Goal: Information Seeking & Learning: Learn about a topic

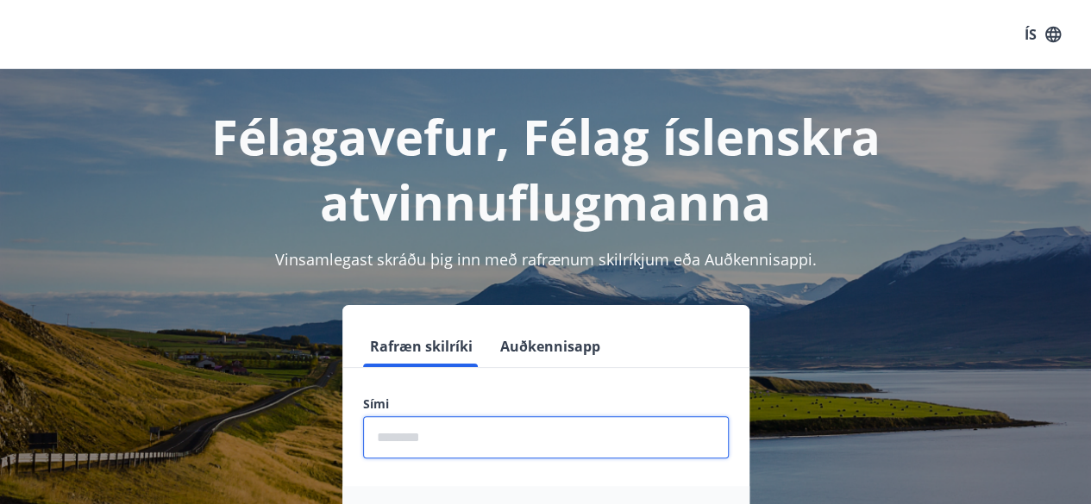
click at [409, 435] on input "phone" at bounding box center [546, 437] width 366 height 42
type input "********"
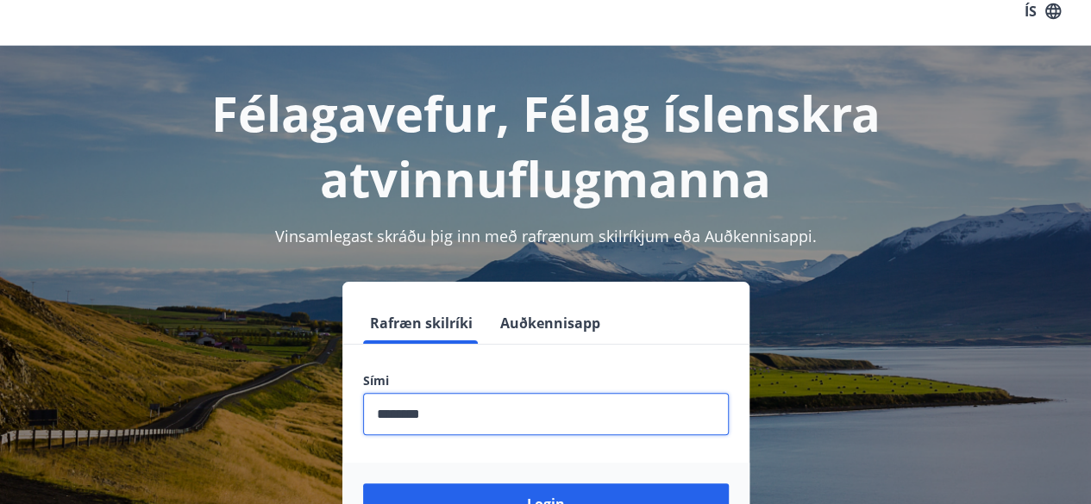
scroll to position [34, 0]
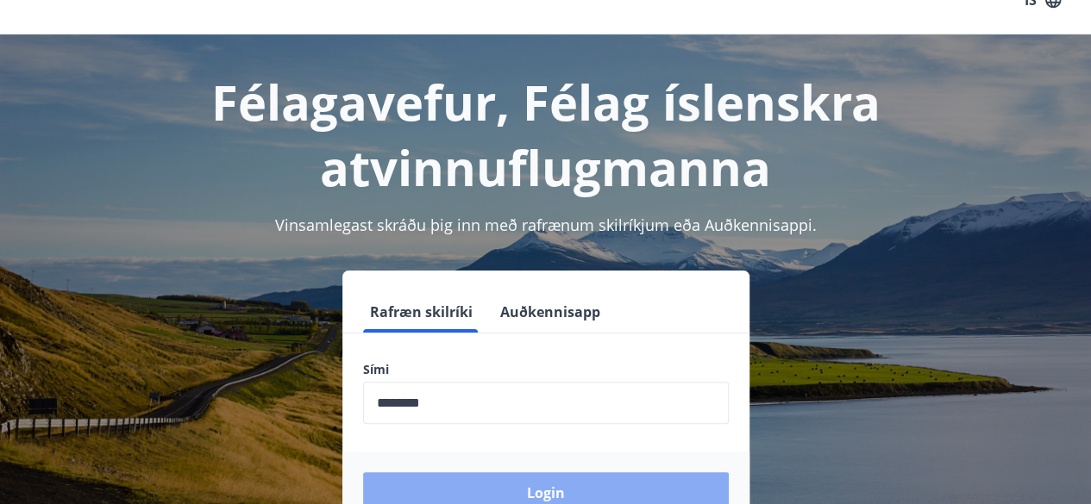
click at [524, 492] on button "Login" at bounding box center [546, 493] width 366 height 41
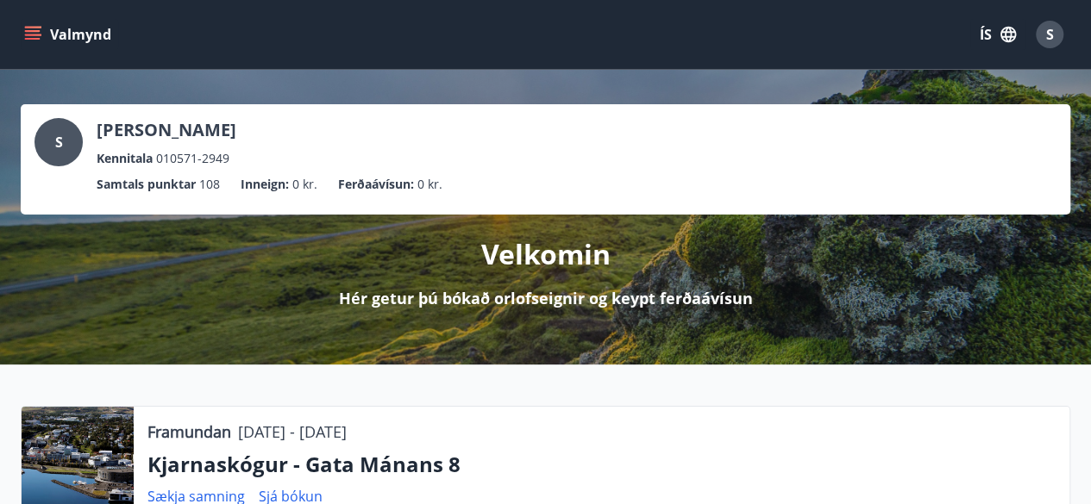
click at [37, 34] on icon "menu" at bounding box center [34, 35] width 19 height 2
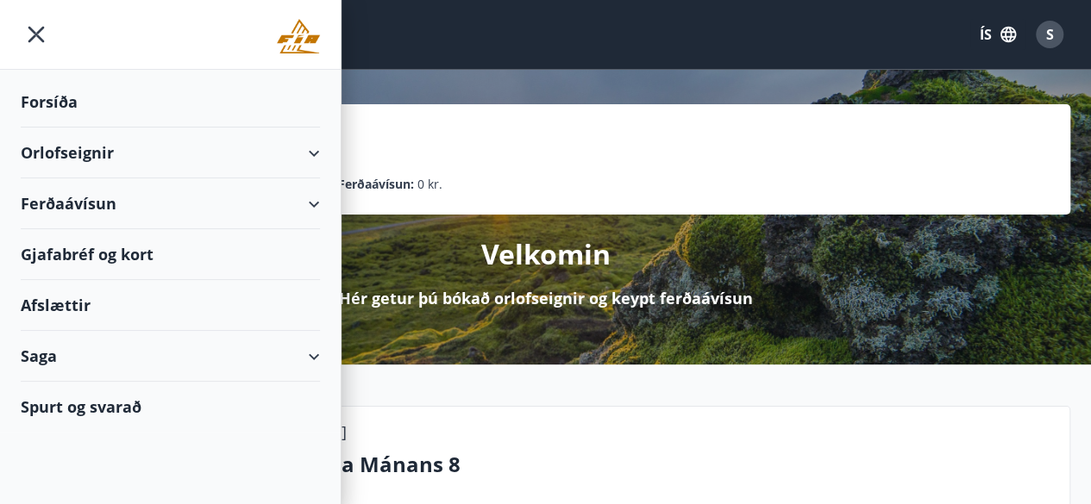
click at [317, 153] on div "Orlofseignir" at bounding box center [170, 153] width 299 height 51
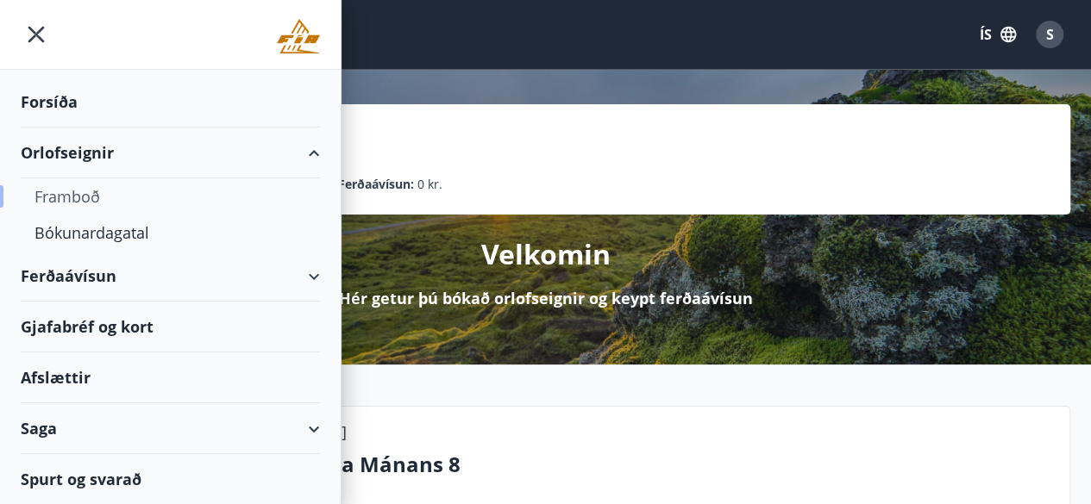
click at [69, 194] on div "Framboð" at bounding box center [170, 196] width 272 height 36
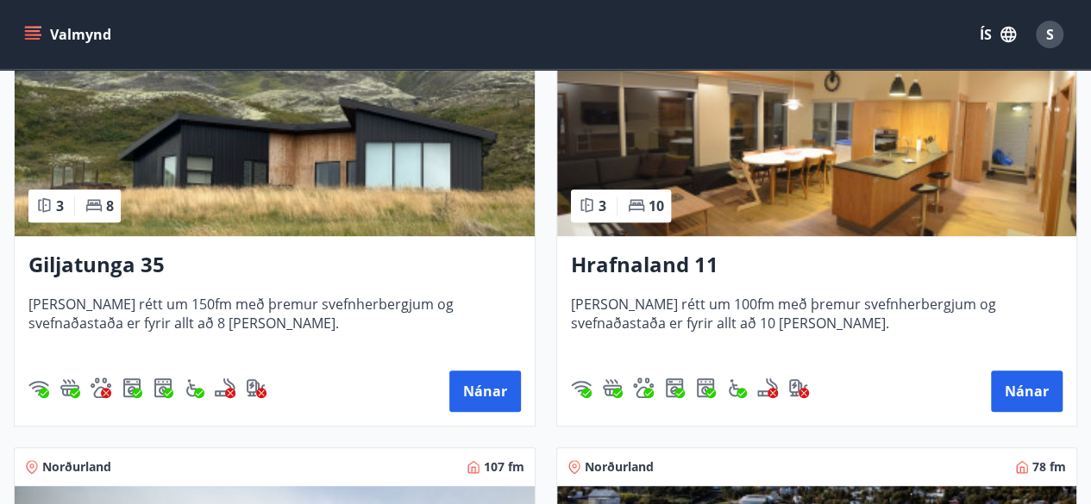
scroll to position [436, 0]
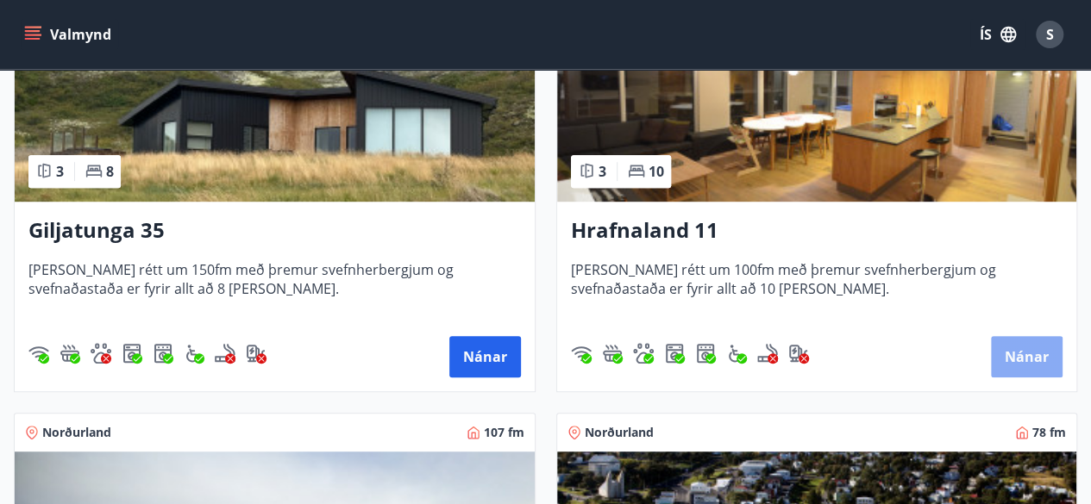
click at [1034, 357] on button "Nánar" at bounding box center [1027, 356] width 72 height 41
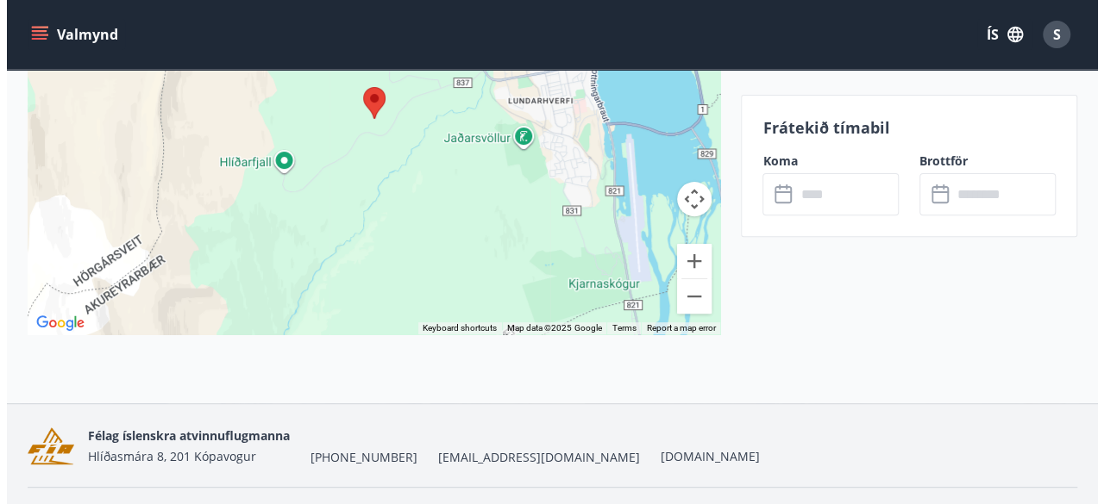
scroll to position [3501, 0]
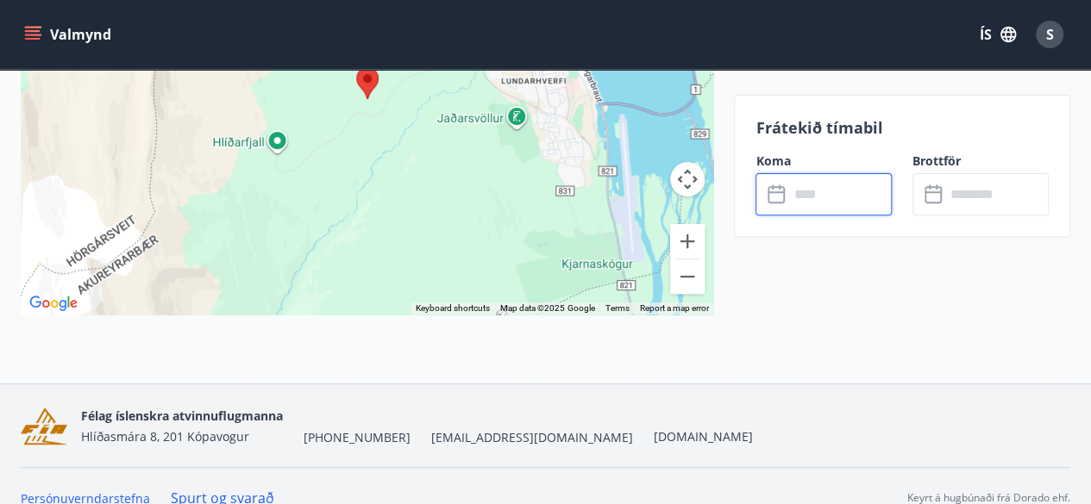
click at [808, 199] on input "text" at bounding box center [839, 194] width 103 height 42
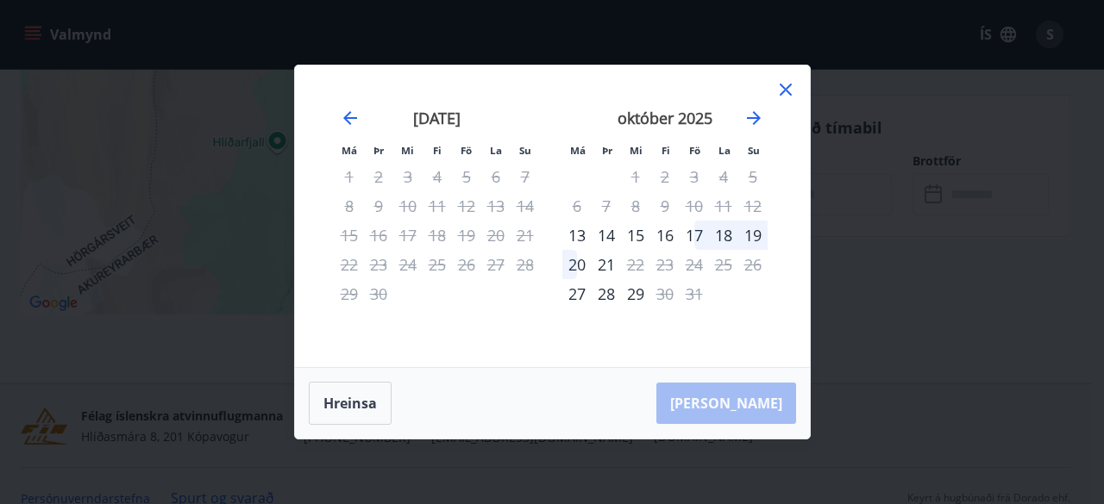
click at [786, 95] on icon at bounding box center [785, 89] width 21 height 21
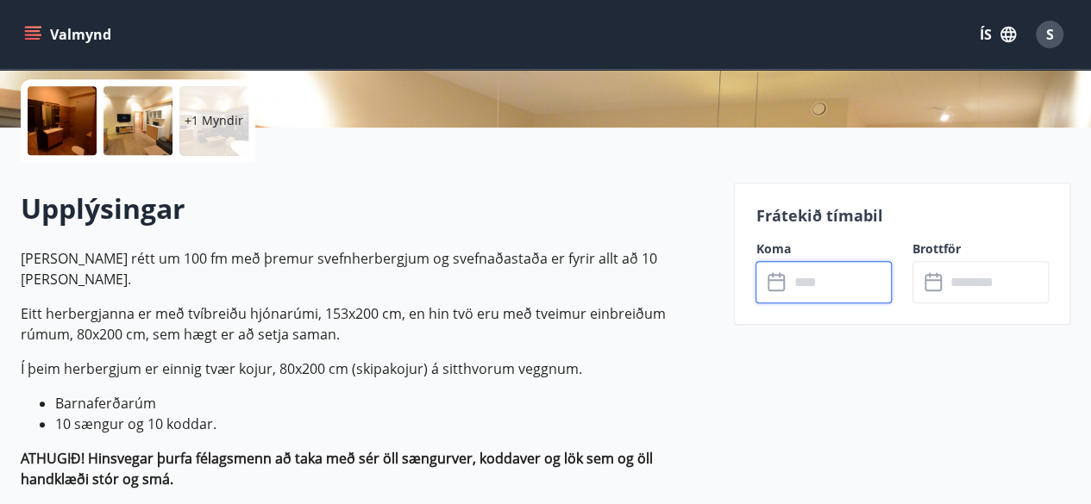
scroll to position [0, 0]
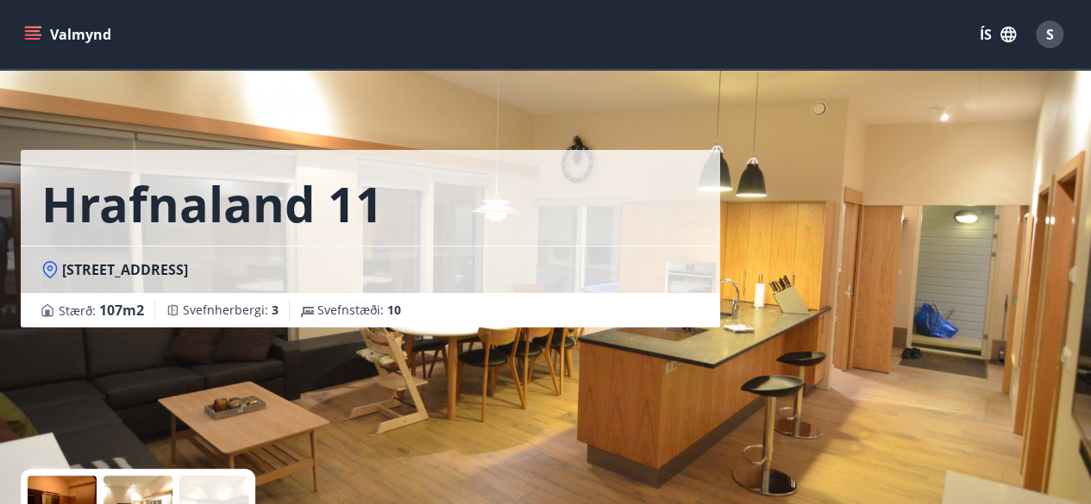
click at [33, 28] on icon "menu" at bounding box center [32, 34] width 17 height 17
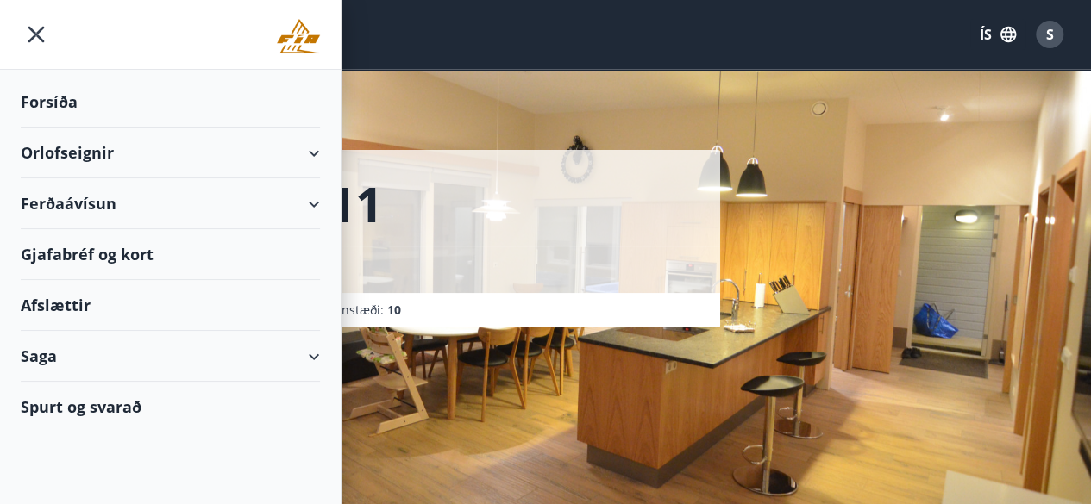
click at [309, 151] on div "Orlofseignir" at bounding box center [170, 153] width 299 height 51
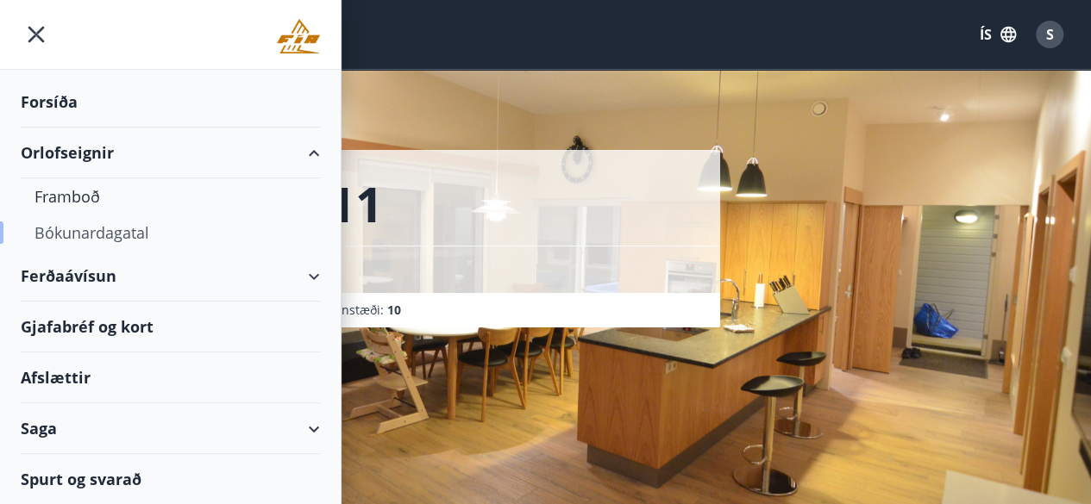
click at [122, 239] on div "Bókunardagatal" at bounding box center [170, 233] width 272 height 36
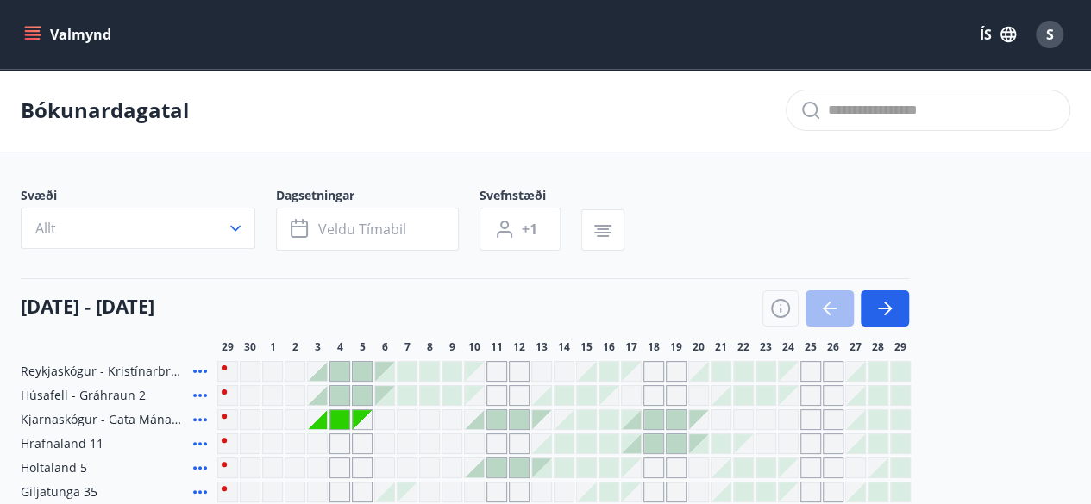
click at [45, 32] on button "Valmynd" at bounding box center [69, 34] width 97 height 31
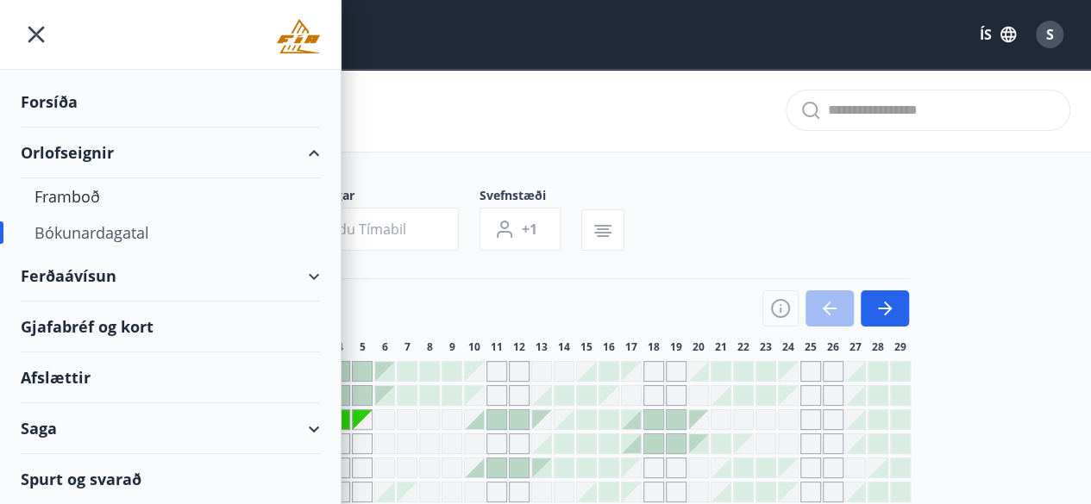
click at [317, 272] on div "Ferðaávísun" at bounding box center [170, 276] width 299 height 51
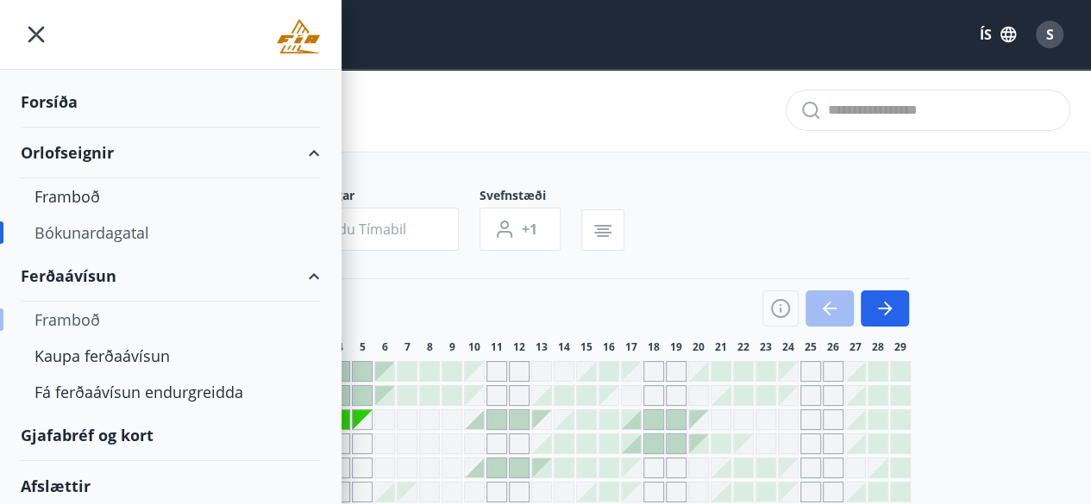
drag, startPoint x: 317, startPoint y: 272, endPoint x: 62, endPoint y: 317, distance: 259.1
click at [62, 317] on li "Ferðaávísun Framboð Kaupa ferðaávísun Fá ferðaávísun endurgreidda" at bounding box center [170, 331] width 341 height 160
click at [62, 317] on div "Framboð" at bounding box center [170, 320] width 272 height 36
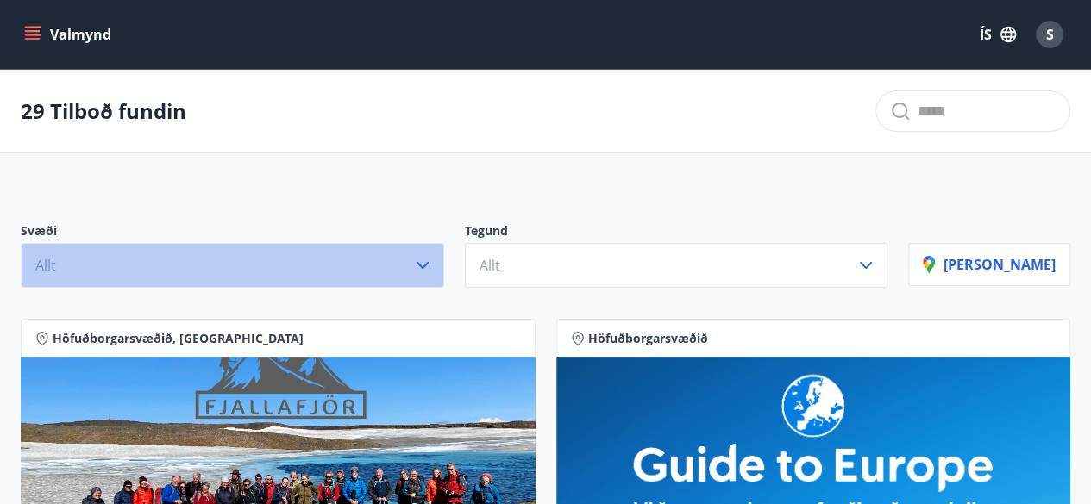
click at [433, 258] on icon "button" at bounding box center [422, 265] width 21 height 21
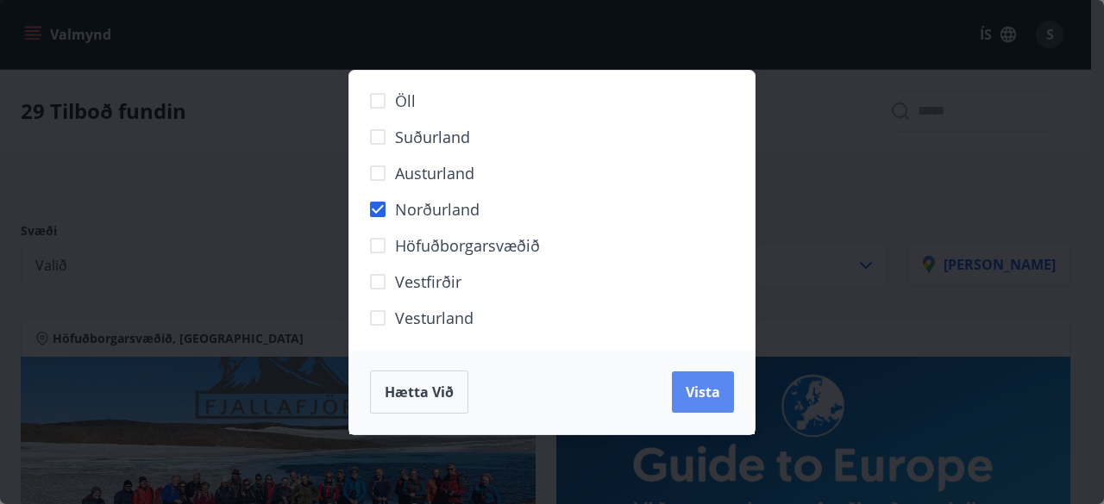
click at [711, 398] on span "Vista" at bounding box center [703, 392] width 34 height 19
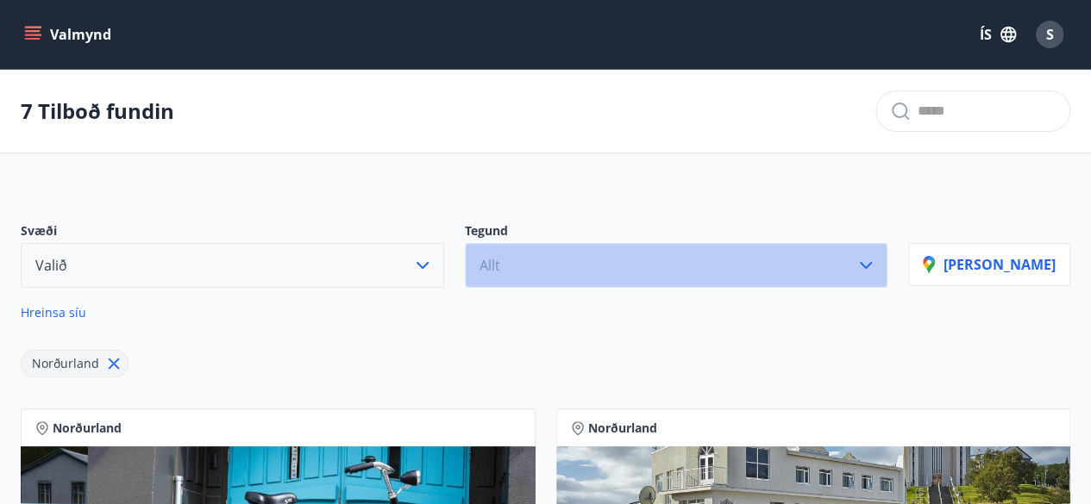
click at [876, 264] on icon "button" at bounding box center [865, 265] width 21 height 21
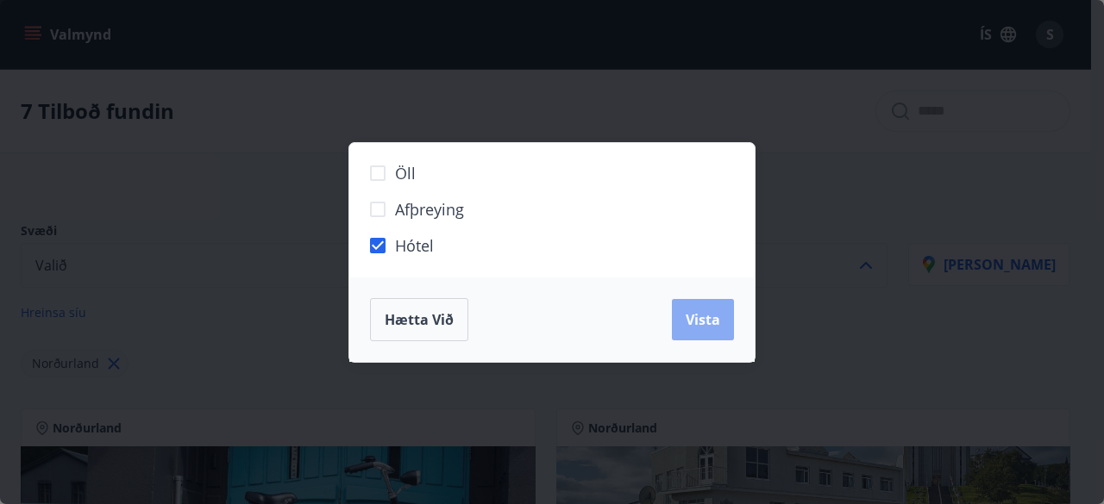
click at [702, 317] on span "Vista" at bounding box center [703, 319] width 34 height 19
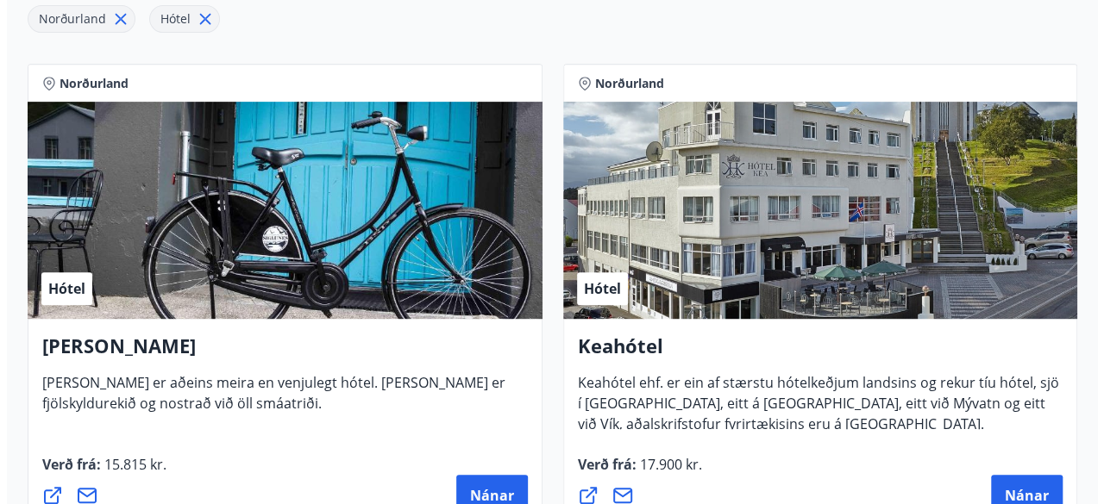
scroll to position [379, 0]
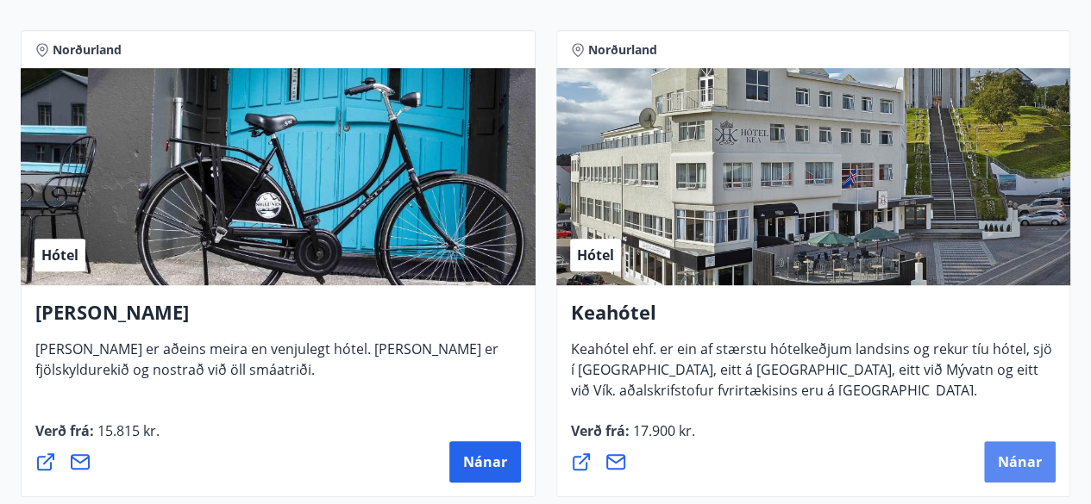
click at [1011, 455] on span "Nánar" at bounding box center [1020, 462] width 44 height 19
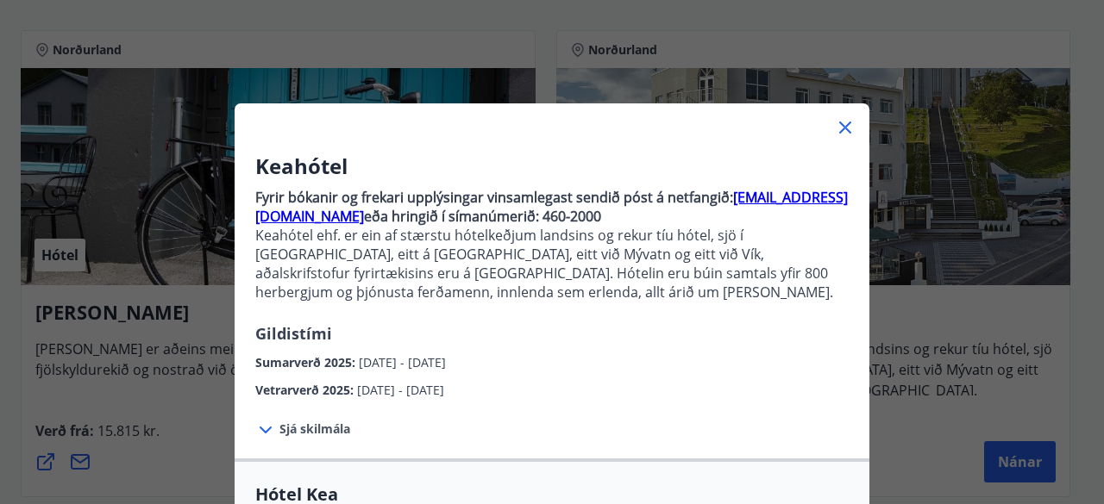
click at [259, 428] on icon at bounding box center [265, 430] width 21 height 21
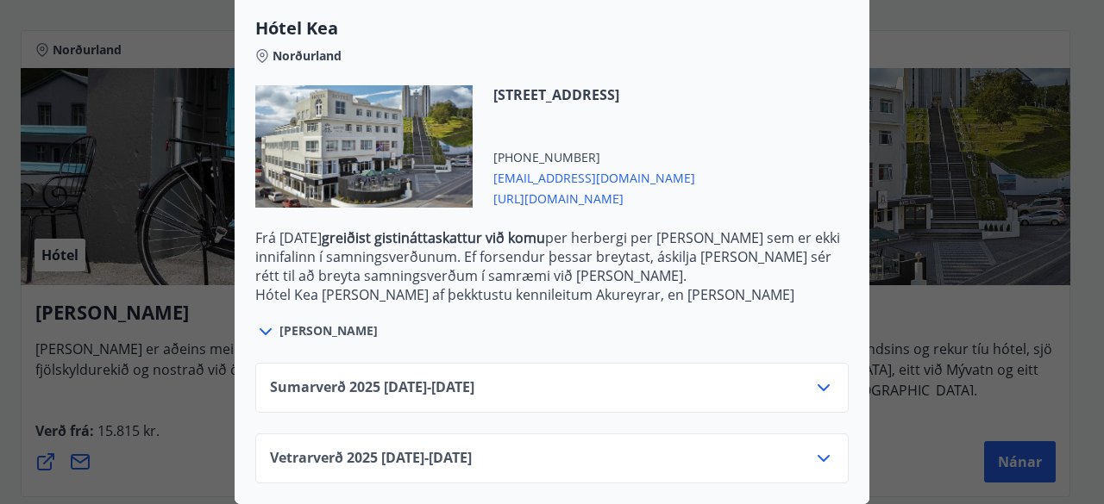
scroll to position [633, 0]
click at [813, 448] on icon at bounding box center [823, 458] width 21 height 21
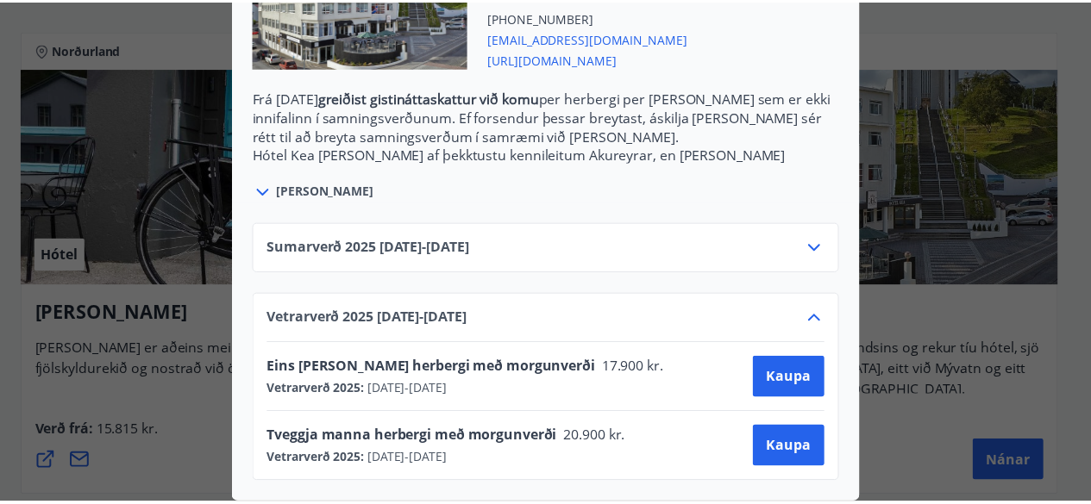
scroll to position [0, 0]
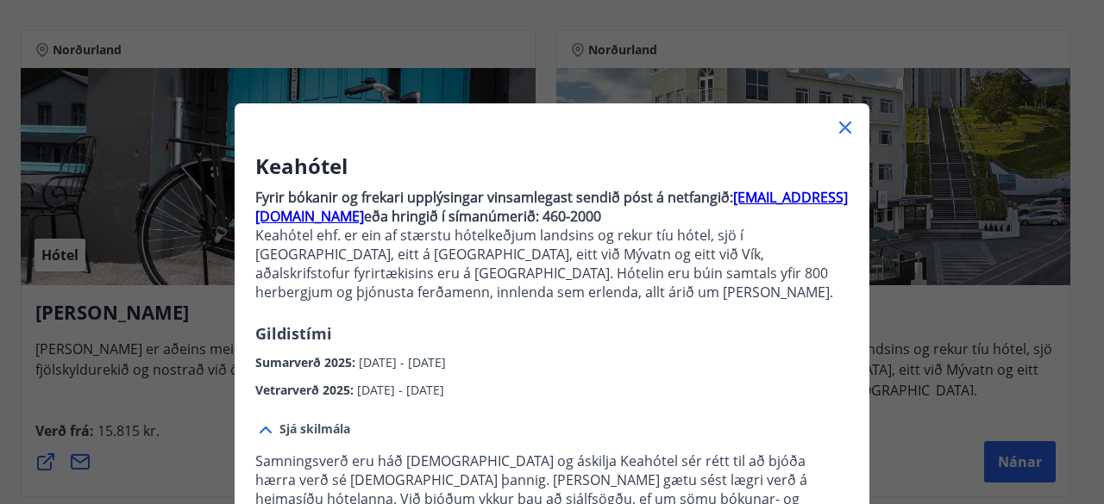
click at [1072, 31] on div "Keahótel Fyrir bókanir og frekari upplýsingar vinsamlegast sendið póst á netfan…" at bounding box center [552, 252] width 1104 height 504
click at [839, 125] on icon at bounding box center [845, 128] width 12 height 12
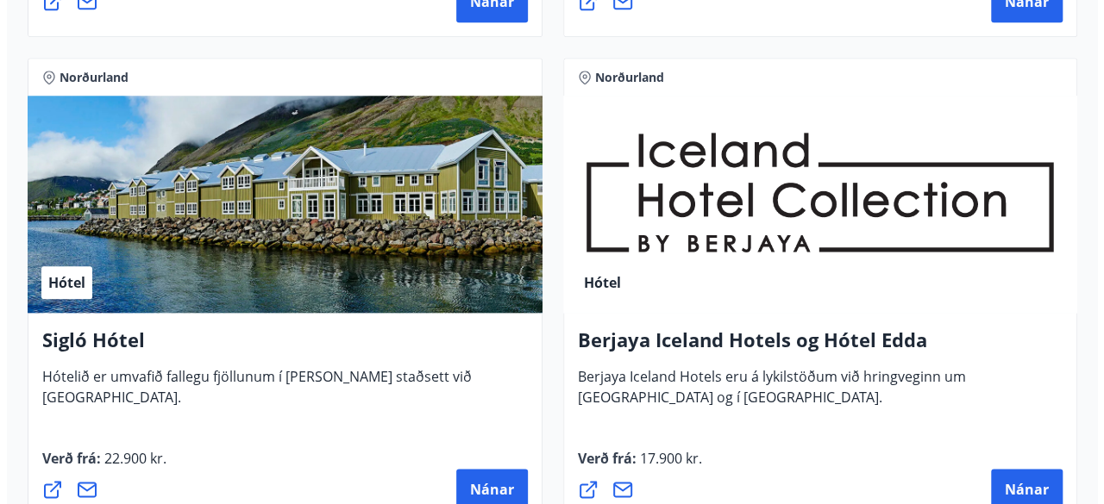
scroll to position [919, 0]
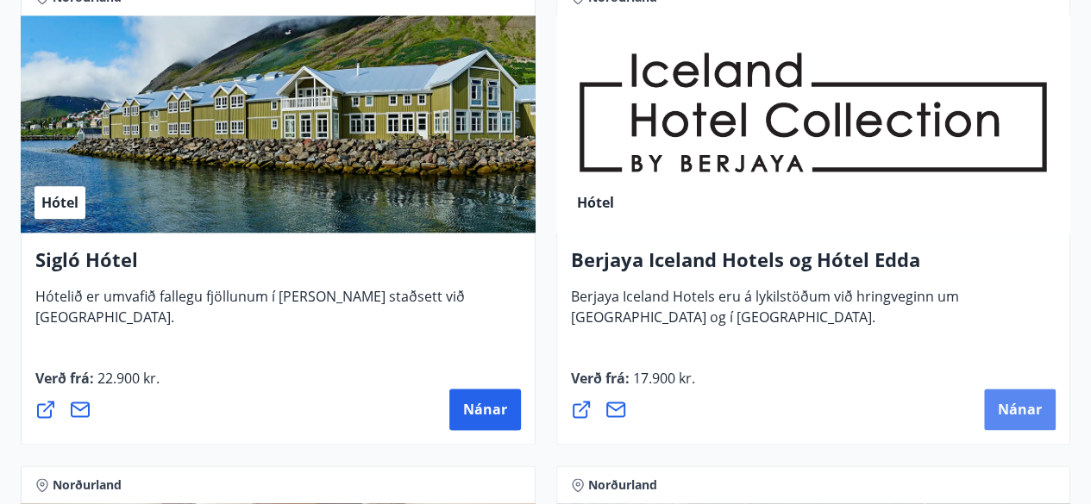
click at [1014, 396] on button "Nánar" at bounding box center [1020, 409] width 72 height 41
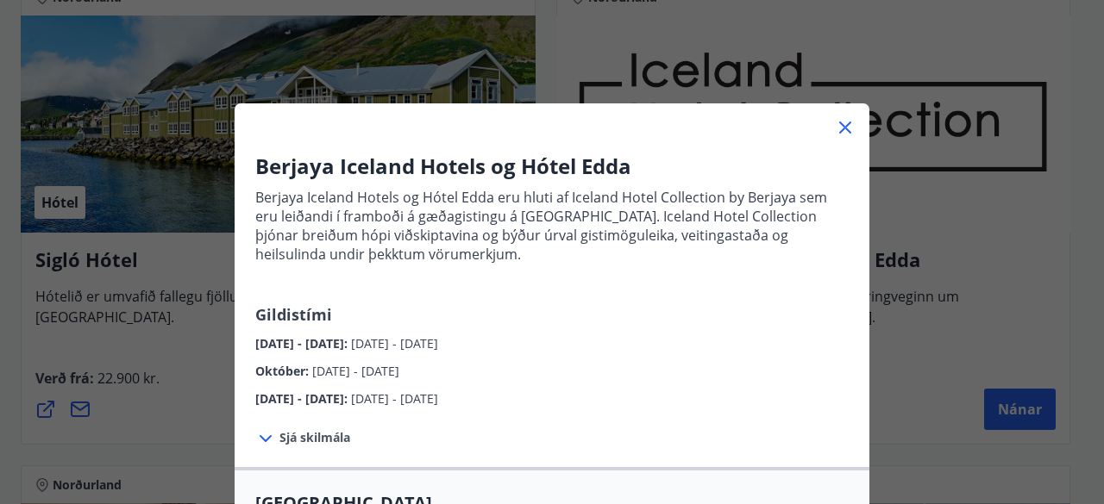
click at [260, 435] on icon at bounding box center [265, 439] width 21 height 21
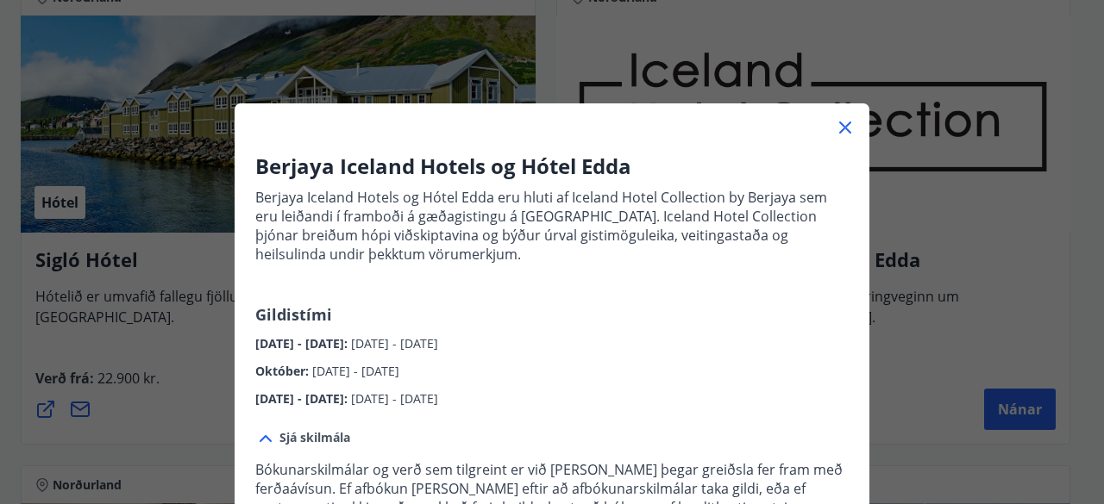
click at [817, 339] on div "Júní 2025 - September 2025 : 01.06.2025 - 30.09.2025" at bounding box center [551, 340] width 593 height 28
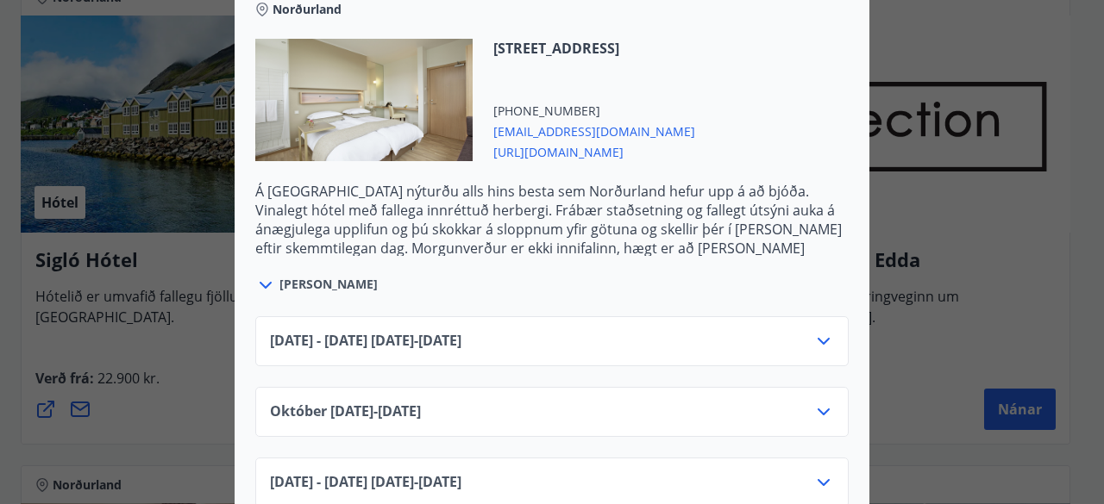
scroll to position [655, 0]
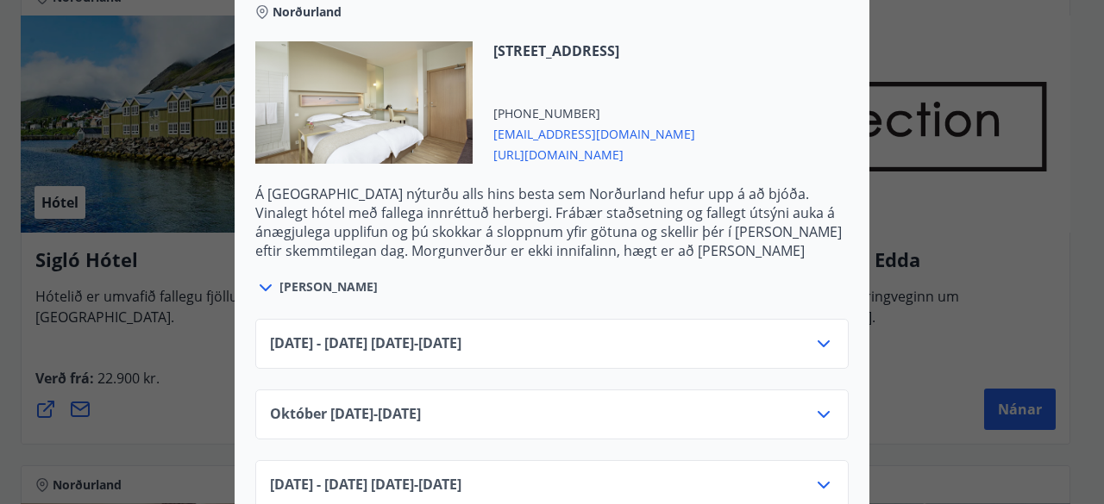
click at [813, 418] on icon at bounding box center [823, 414] width 21 height 21
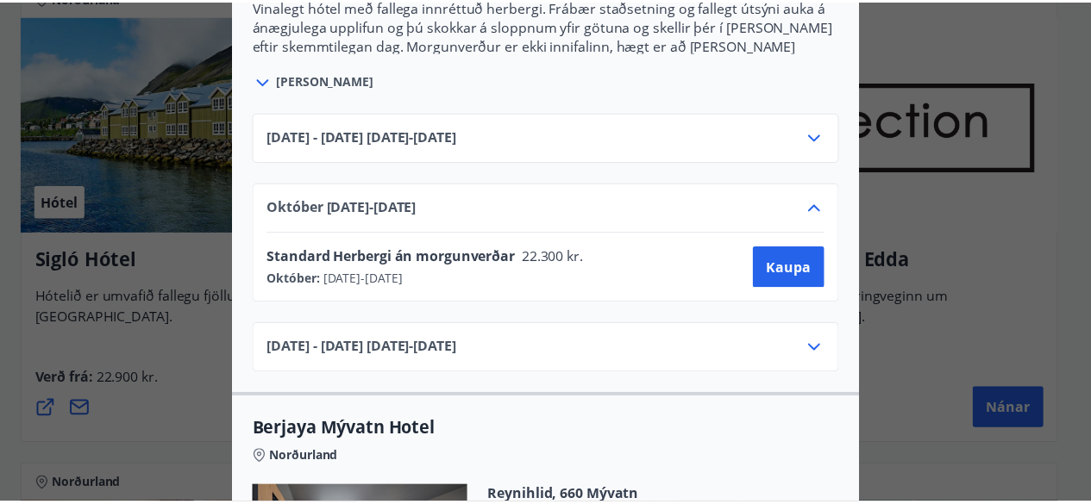
scroll to position [0, 0]
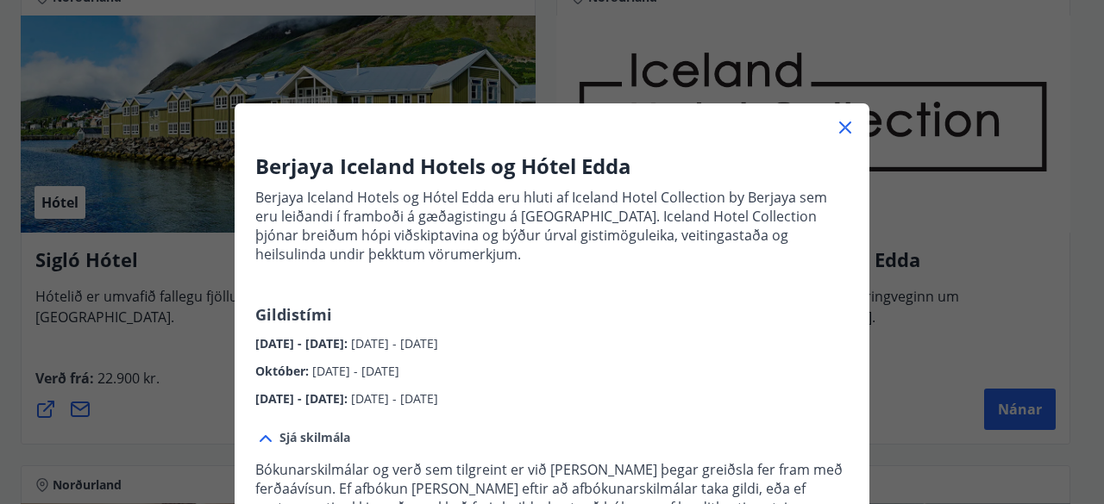
click at [201, 336] on div "Berjaya Iceland Hotels og Hótel Edda Berjaya Iceland Hotels og Hótel Edda eru h…" at bounding box center [552, 252] width 1104 height 504
click at [846, 22] on div "Berjaya Iceland Hotels og Hótel Edda Berjaya Iceland Hotels og Hótel Edda eru h…" at bounding box center [552, 252] width 1104 height 504
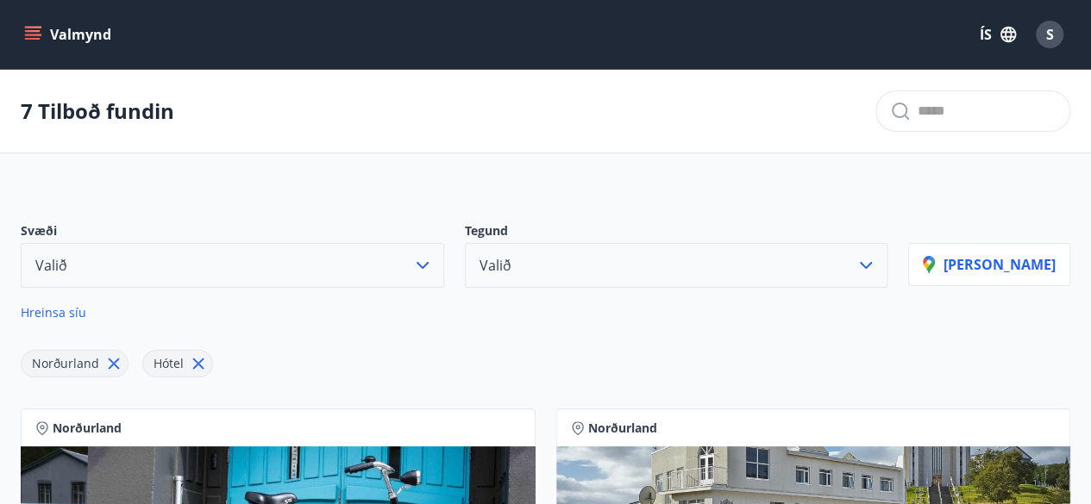
click at [18, 34] on div "Valmynd ÍS S" at bounding box center [545, 34] width 1091 height 69
click at [41, 34] on icon "menu" at bounding box center [32, 34] width 17 height 17
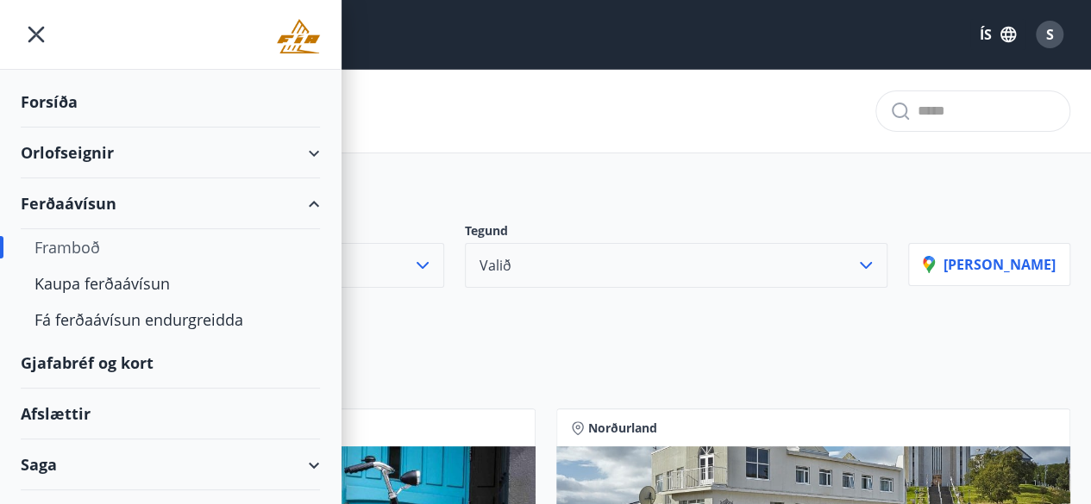
click at [310, 147] on icon at bounding box center [314, 153] width 21 height 21
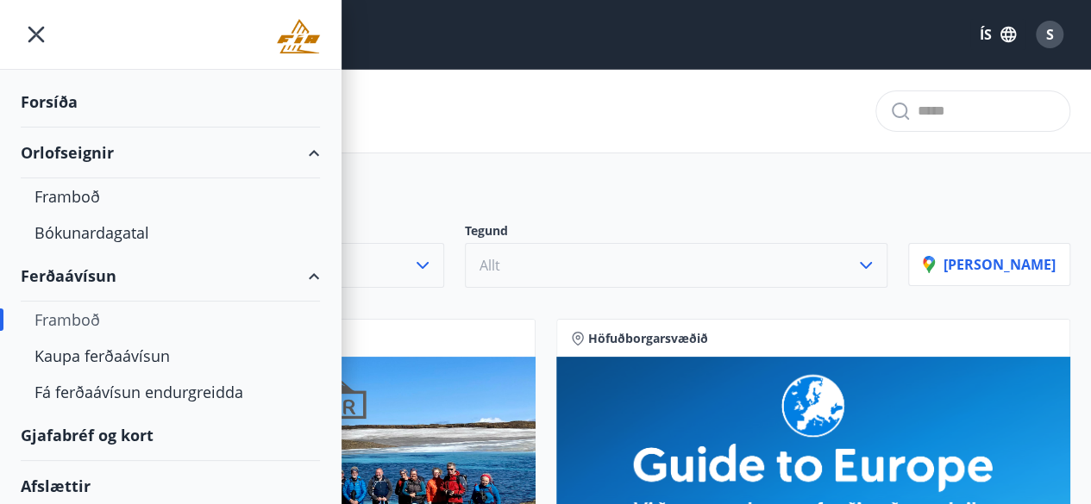
click at [91, 429] on div "Gjafabréf og kort" at bounding box center [170, 435] width 299 height 51
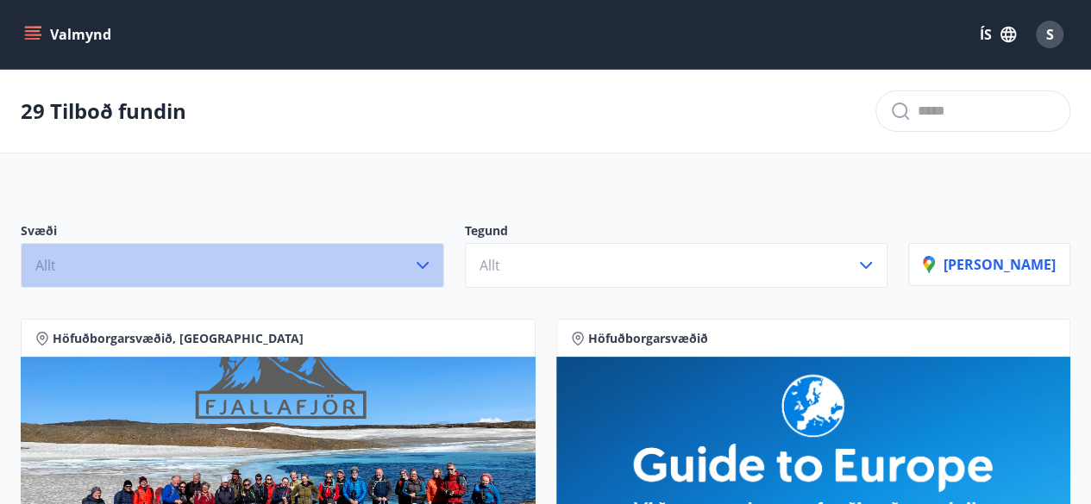
click at [433, 260] on icon "button" at bounding box center [422, 265] width 21 height 21
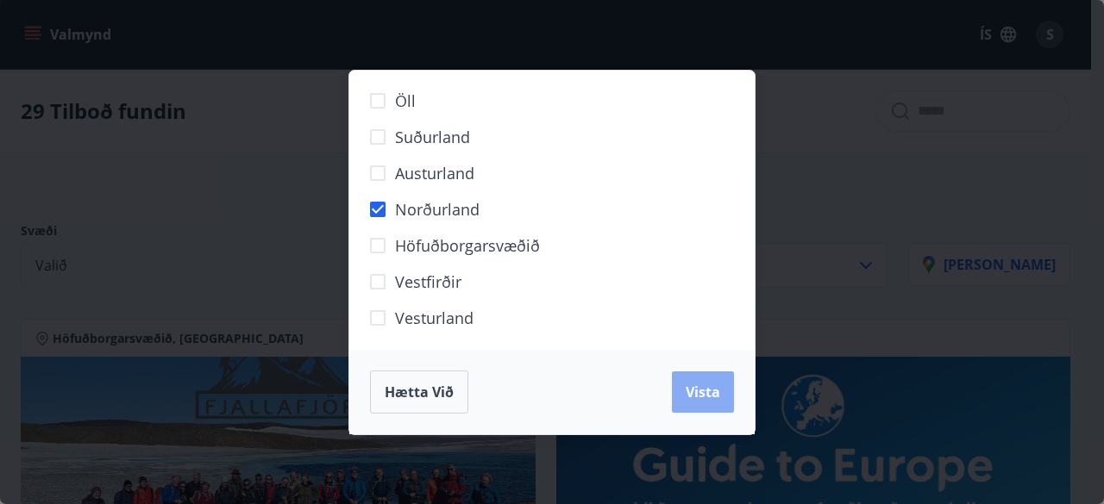
click at [711, 406] on button "Vista" at bounding box center [703, 392] width 62 height 41
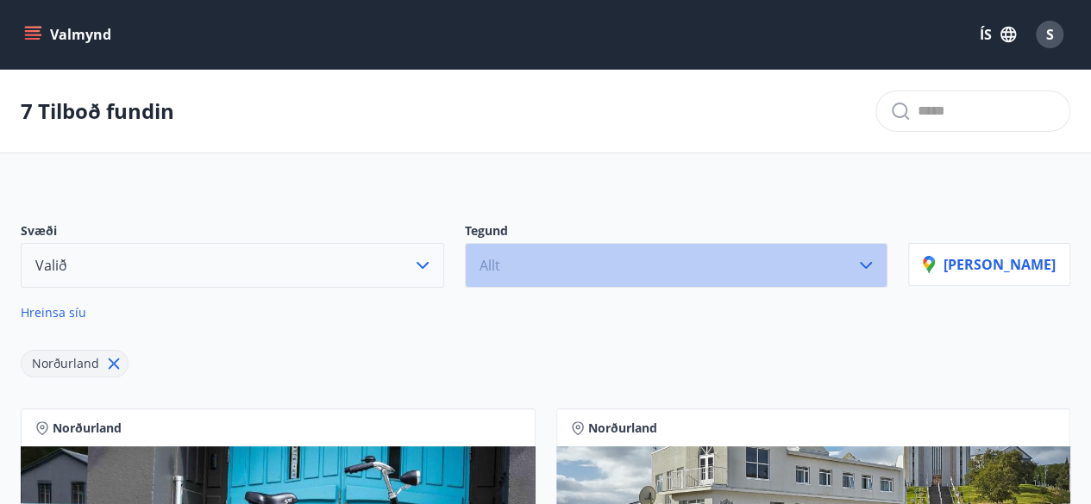
click at [874, 262] on button "Allt" at bounding box center [676, 265] width 423 height 45
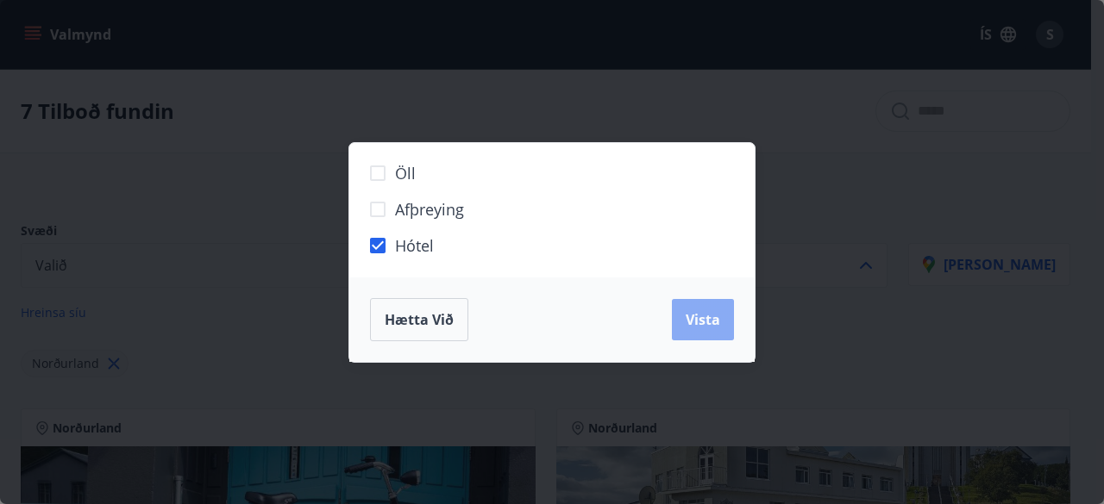
click at [693, 313] on span "Vista" at bounding box center [703, 319] width 34 height 19
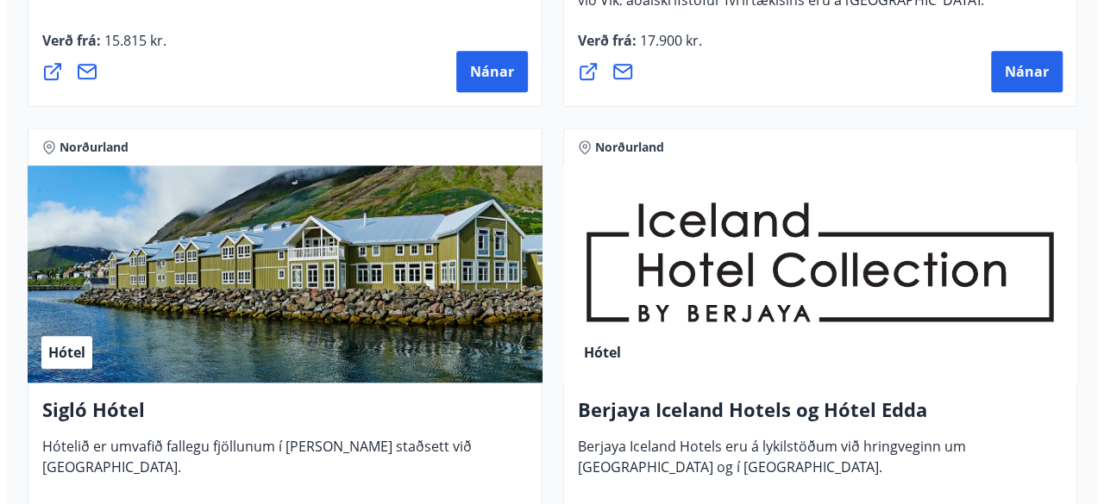
scroll to position [827, 0]
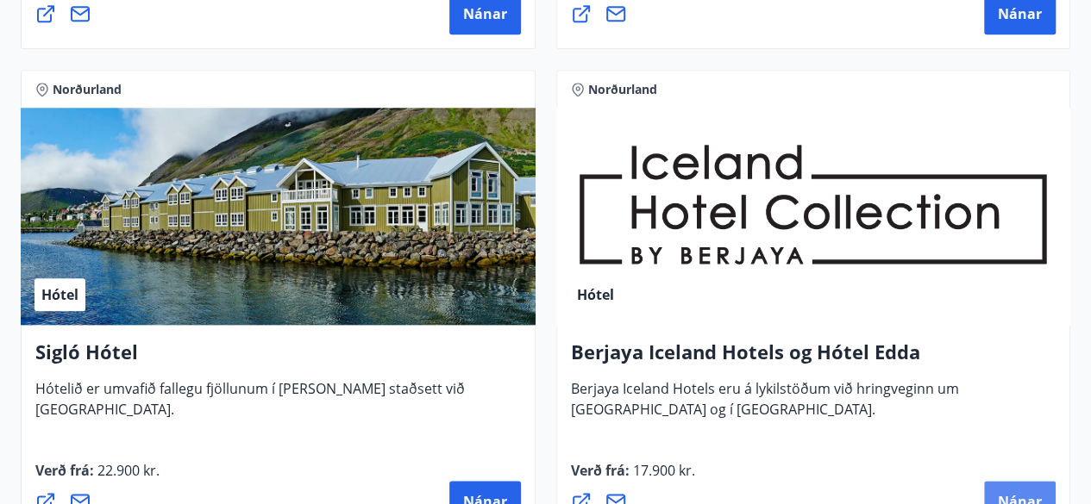
click at [1018, 496] on span "Nánar" at bounding box center [1020, 501] width 44 height 19
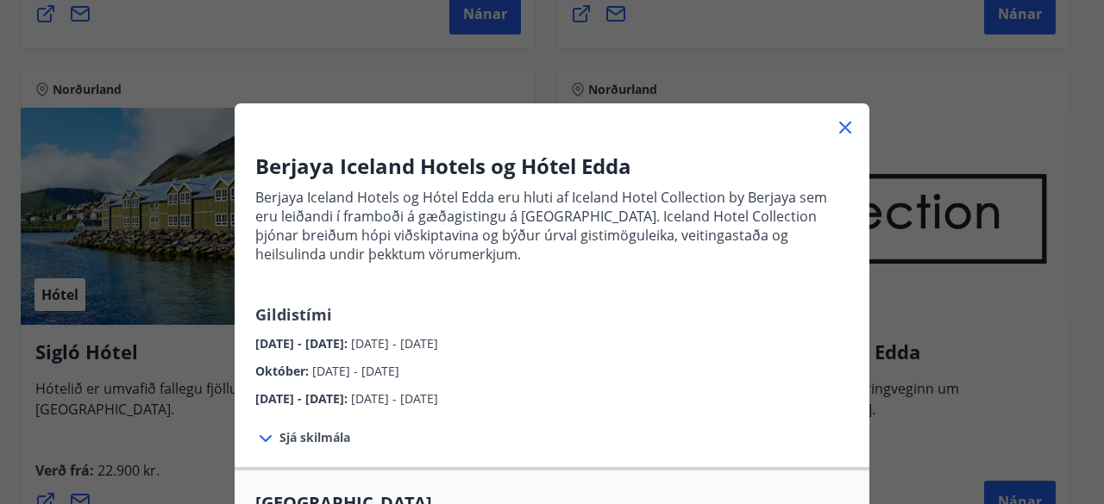
click at [258, 433] on icon at bounding box center [265, 439] width 21 height 21
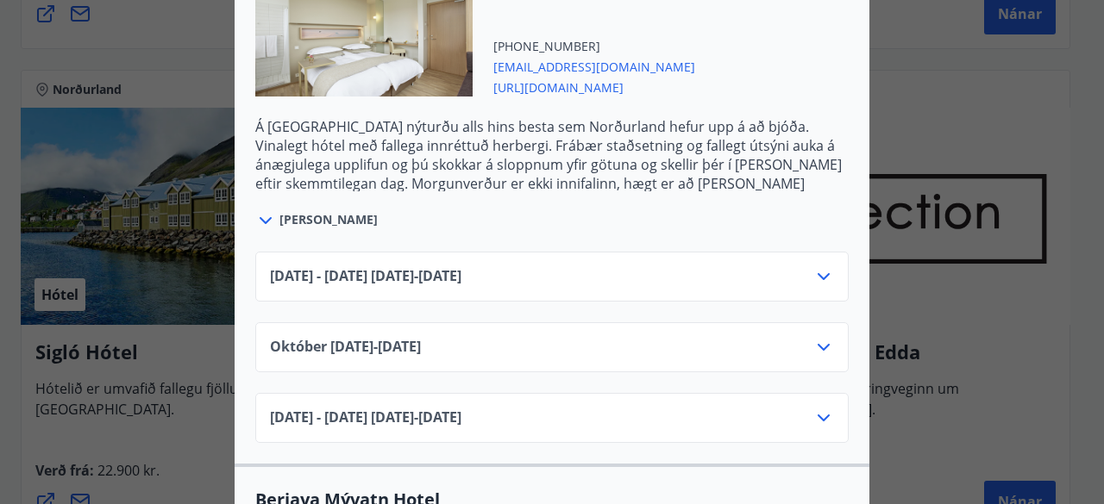
scroll to position [724, 0]
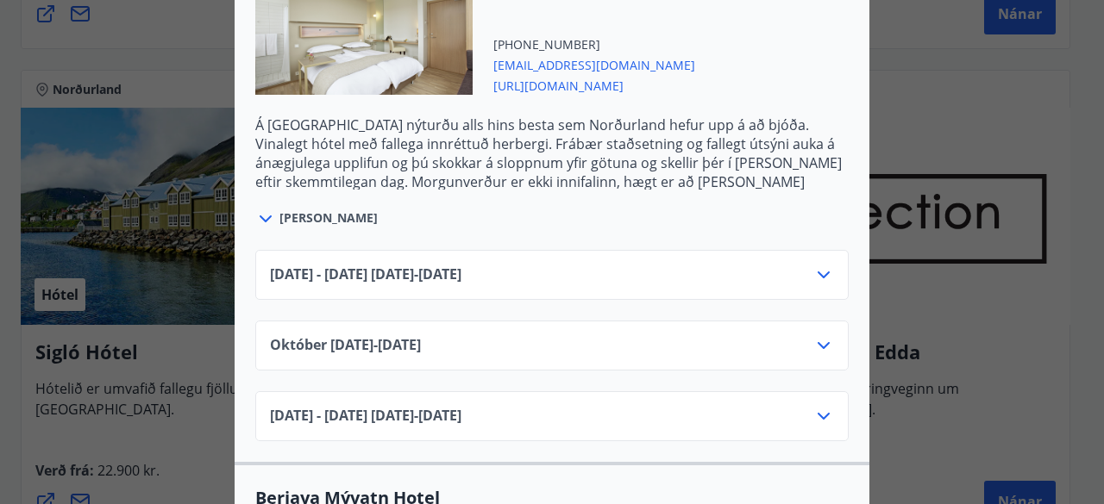
click at [817, 342] on icon at bounding box center [823, 345] width 21 height 21
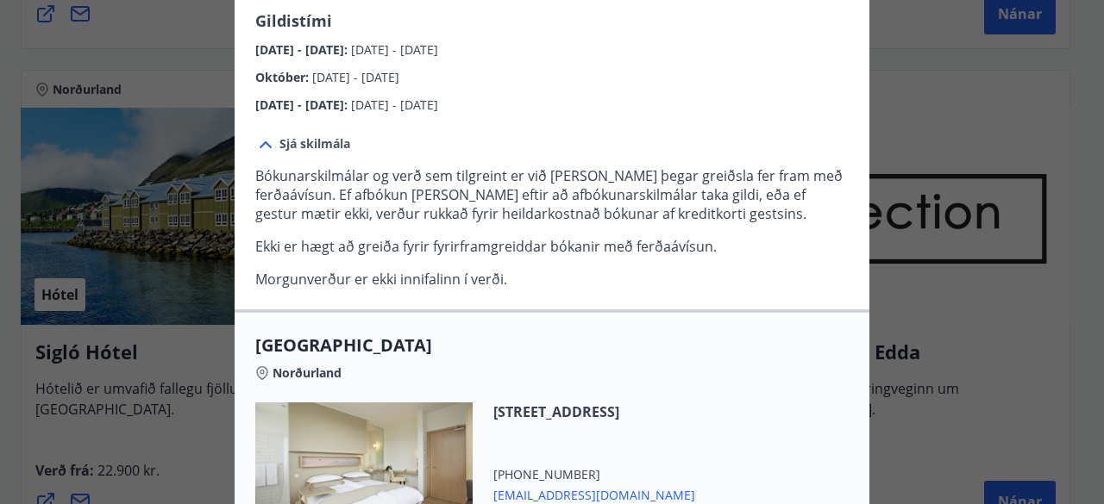
scroll to position [0, 0]
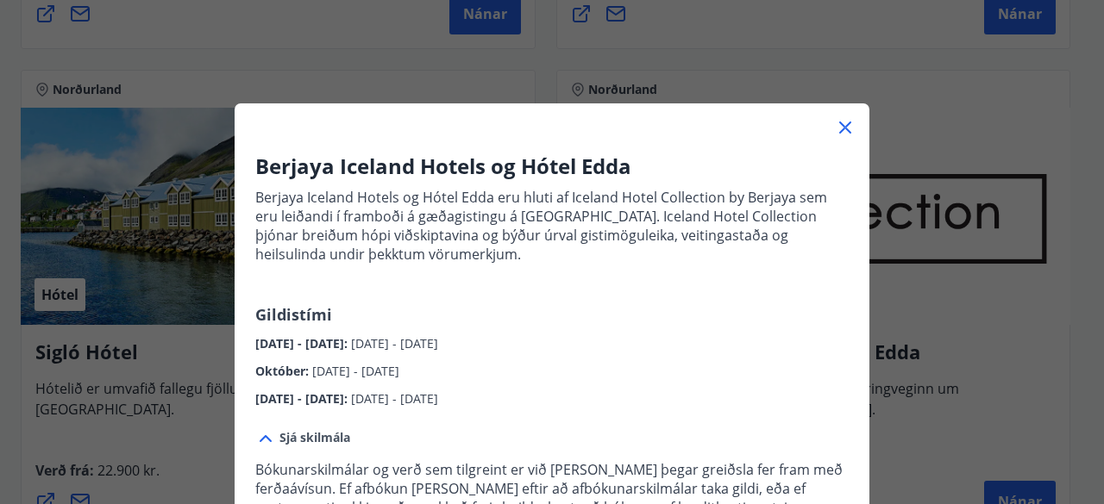
click at [379, 55] on div "Berjaya Iceland Hotels og Hótel Edda Berjaya Iceland Hotels og Hótel Edda eru h…" at bounding box center [552, 252] width 1104 height 504
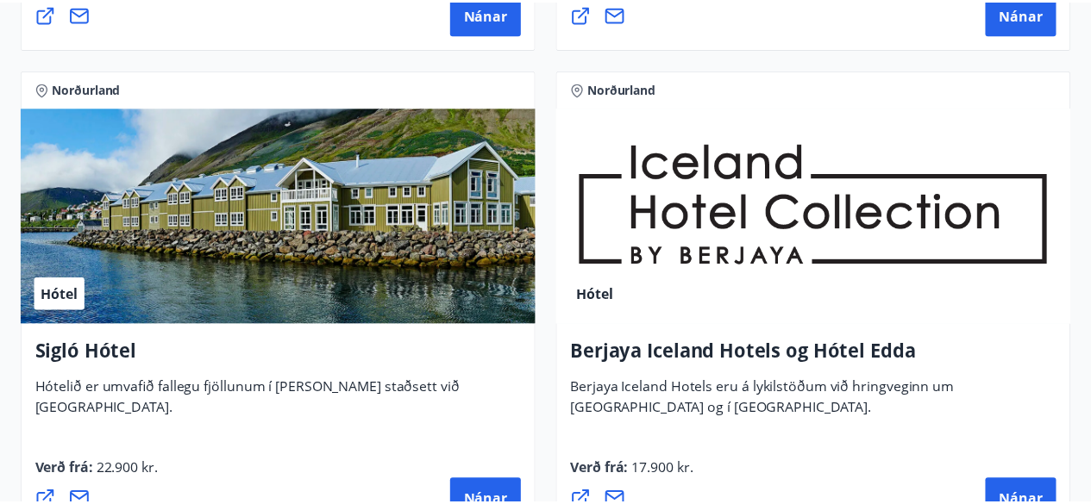
scroll to position [843, 0]
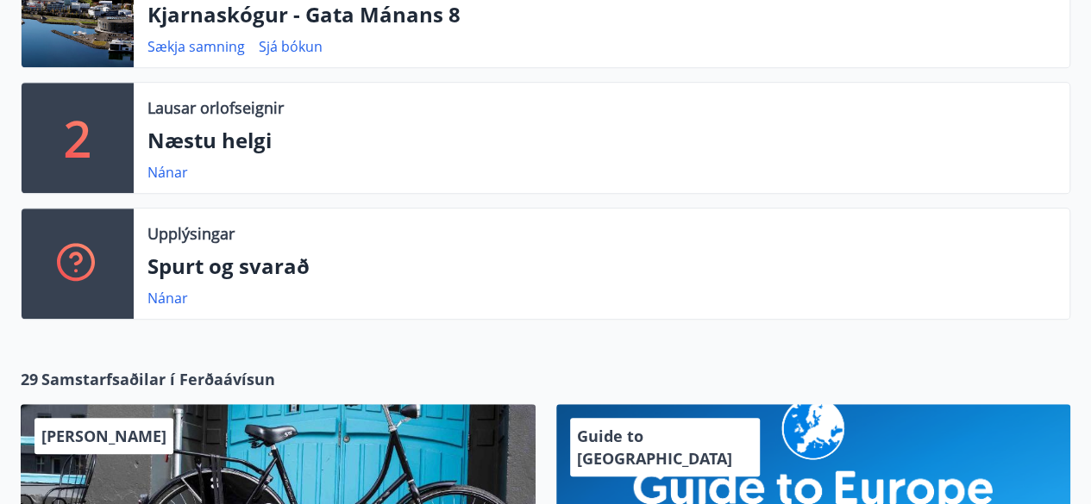
scroll to position [9, 0]
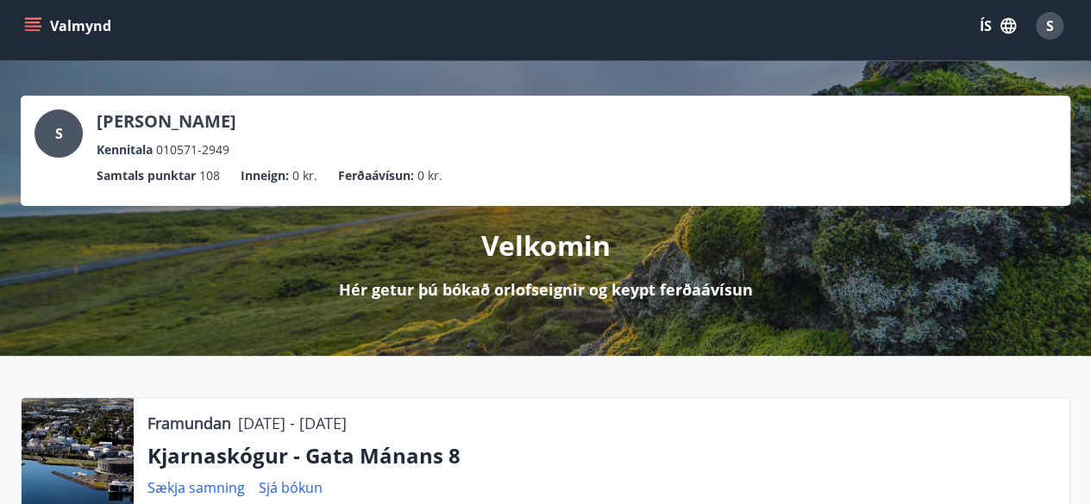
click at [28, 28] on icon "menu" at bounding box center [32, 25] width 17 height 17
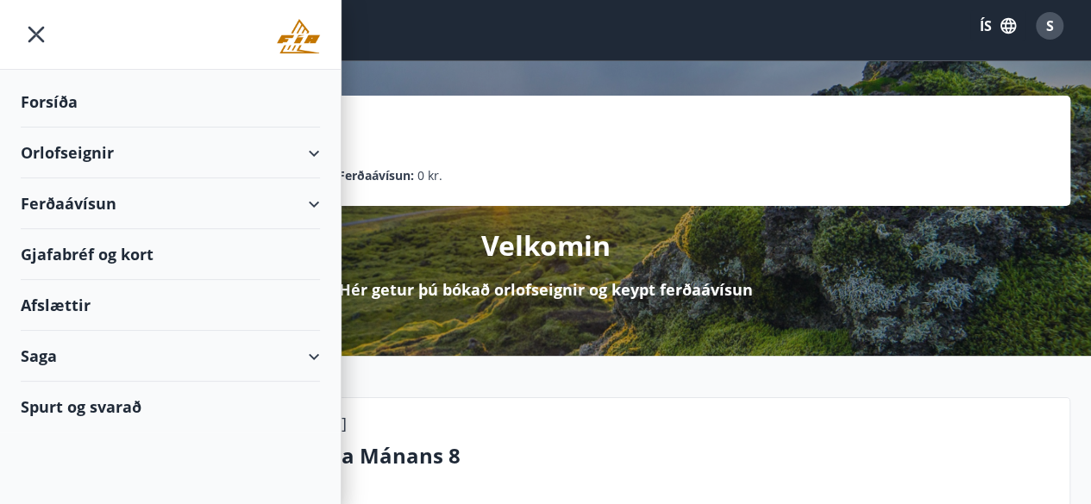
click at [312, 152] on div "Orlofseignir" at bounding box center [170, 153] width 299 height 51
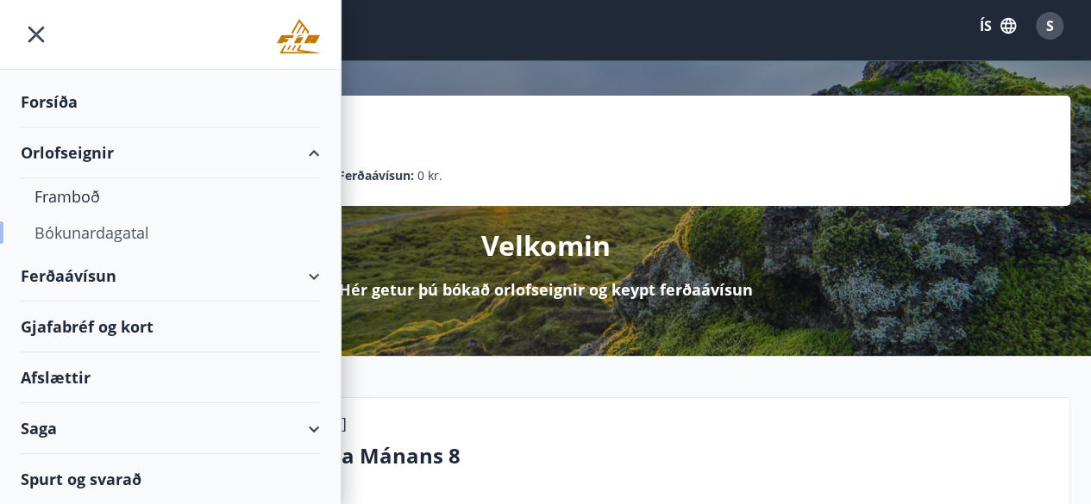
click at [110, 229] on div "Bókunardagatal" at bounding box center [170, 233] width 272 height 36
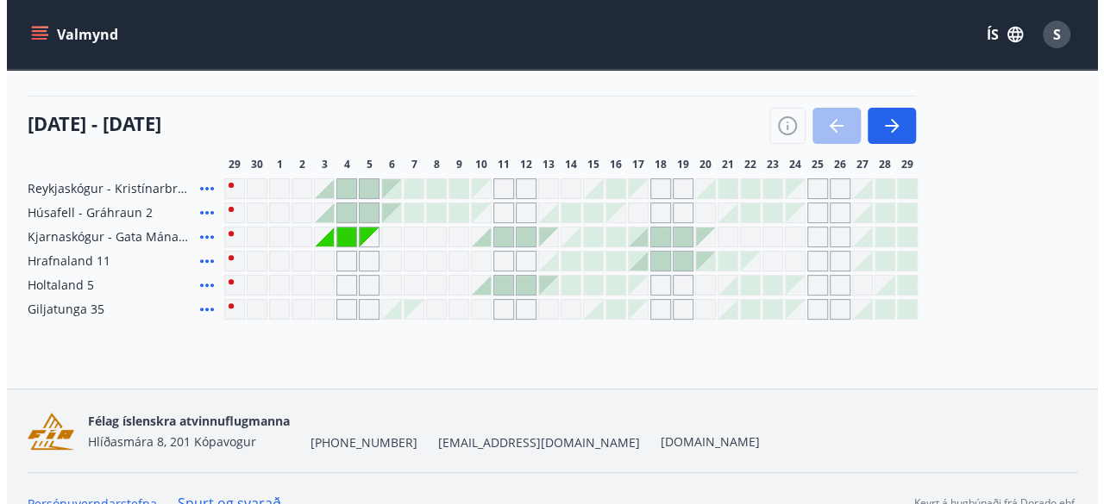
scroll to position [210, 0]
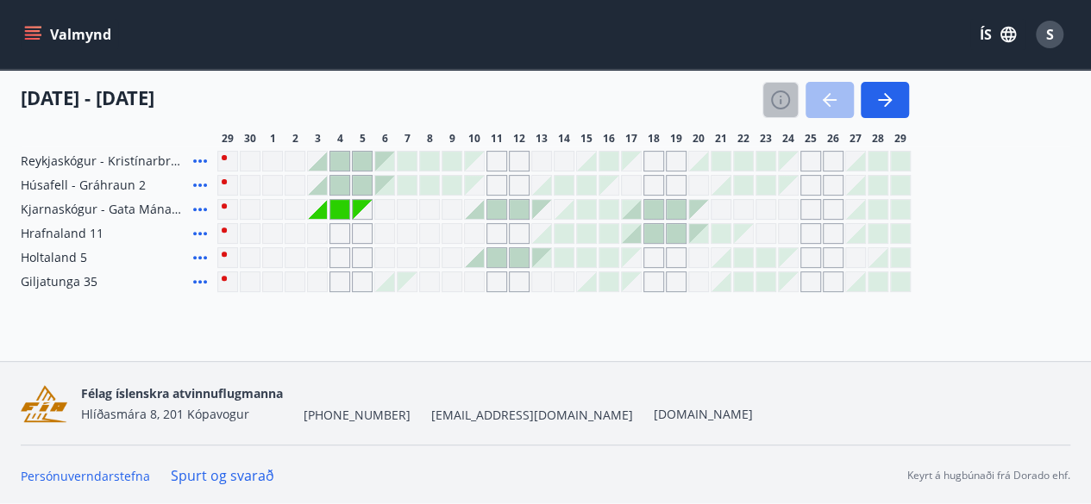
click at [778, 98] on icon "button" at bounding box center [780, 100] width 21 height 21
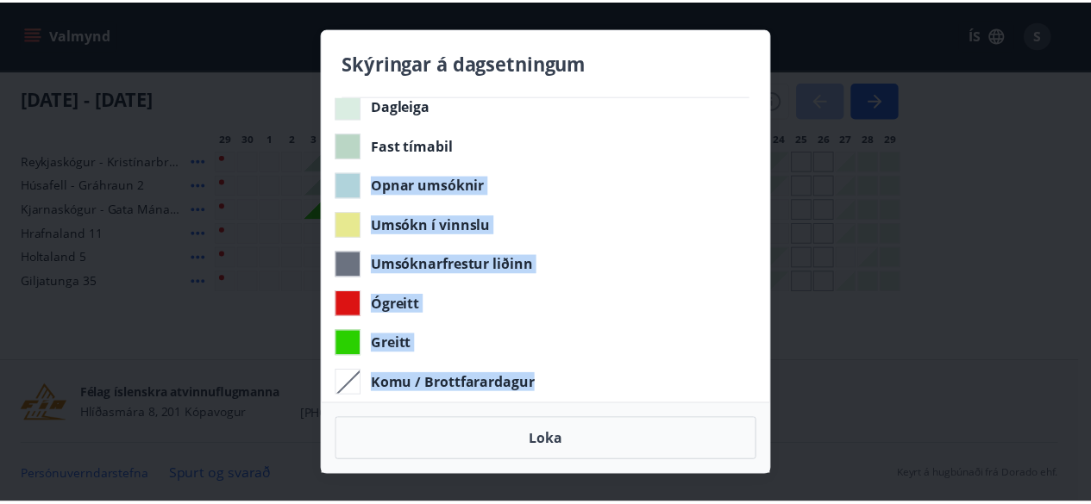
scroll to position [74, 0]
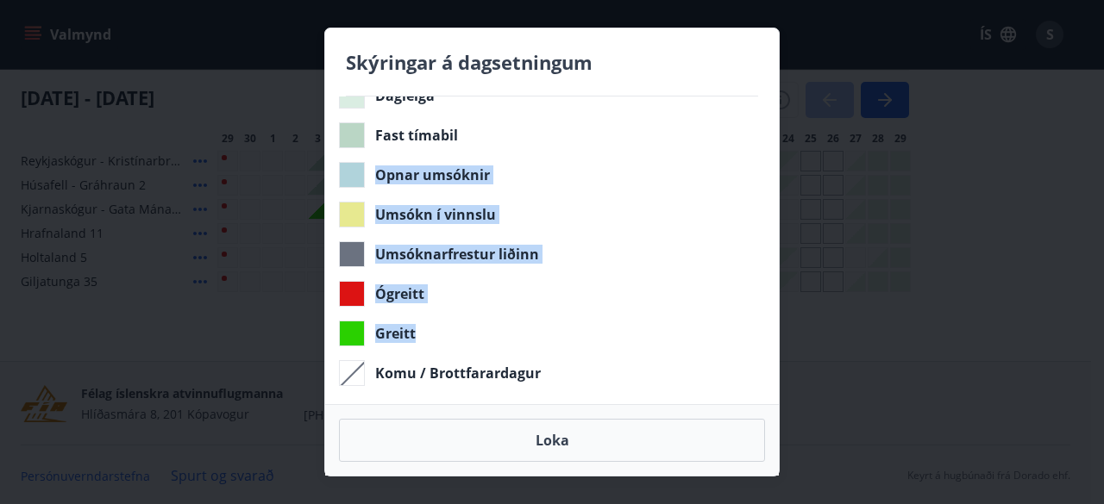
drag, startPoint x: 755, startPoint y: 206, endPoint x: 728, endPoint y: 326, distance: 122.8
click at [728, 326] on div "Upptekið Dagleiga Fast tímabil Opnar umsóknir Umsókn í vinnslu Umsóknarfrestur …" at bounding box center [552, 251] width 454 height 308
click at [728, 326] on div "Greitt" at bounding box center [548, 334] width 419 height 26
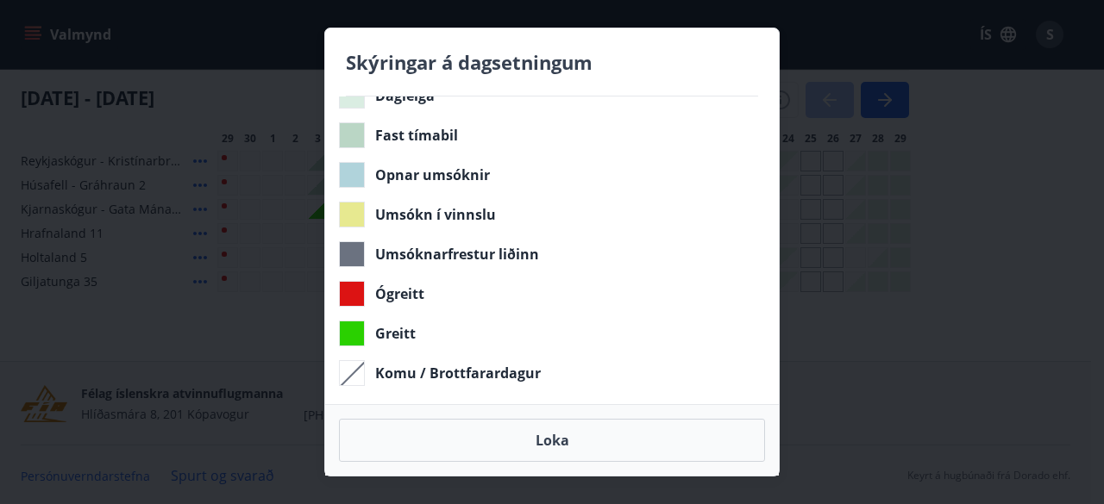
click at [936, 21] on div "Skýringar á dagsetningum Upptekið Dagleiga Fast tímabil Opnar umsóknir Umsókn í…" at bounding box center [552, 252] width 1104 height 504
